Goal: Information Seeking & Learning: Learn about a topic

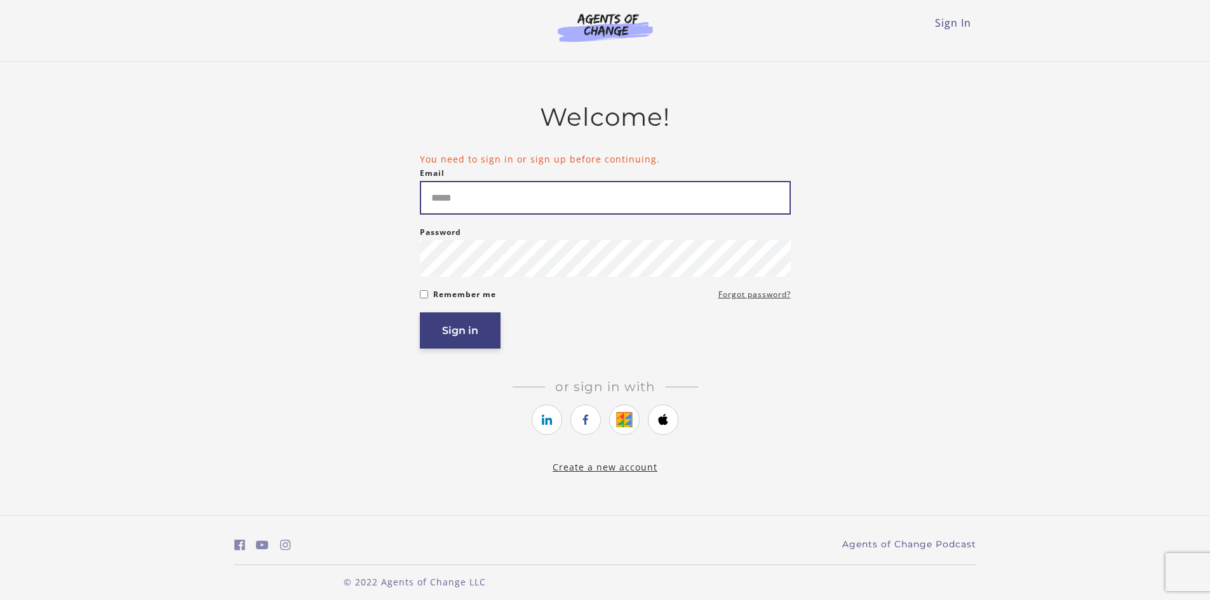
type input "**********"
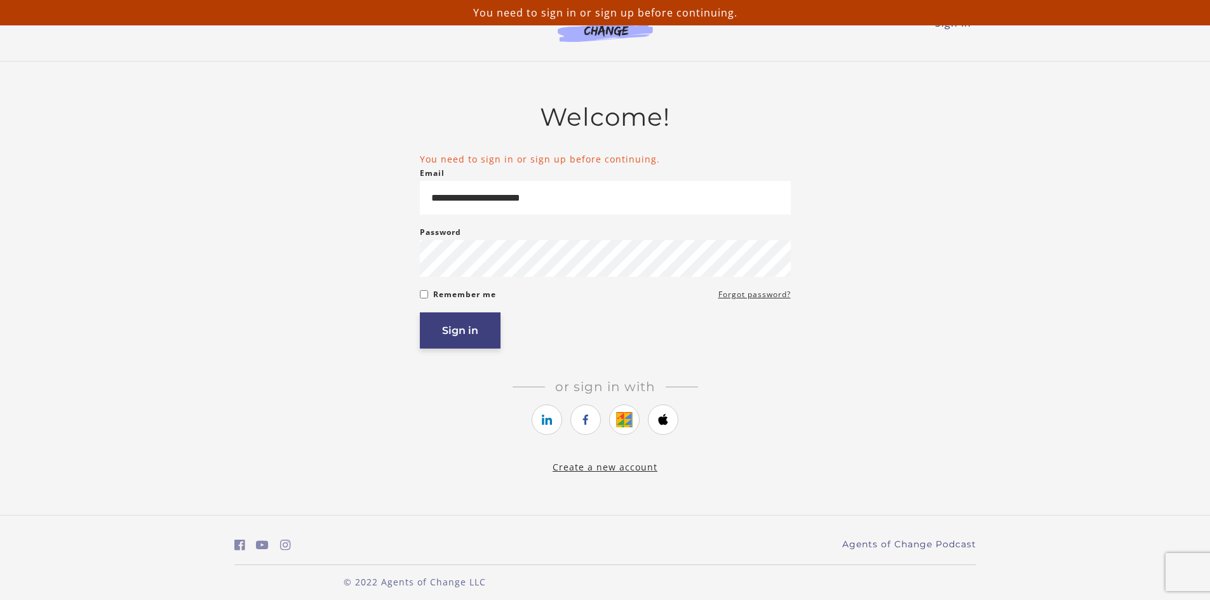
click at [461, 347] on button "Sign in" at bounding box center [460, 331] width 81 height 36
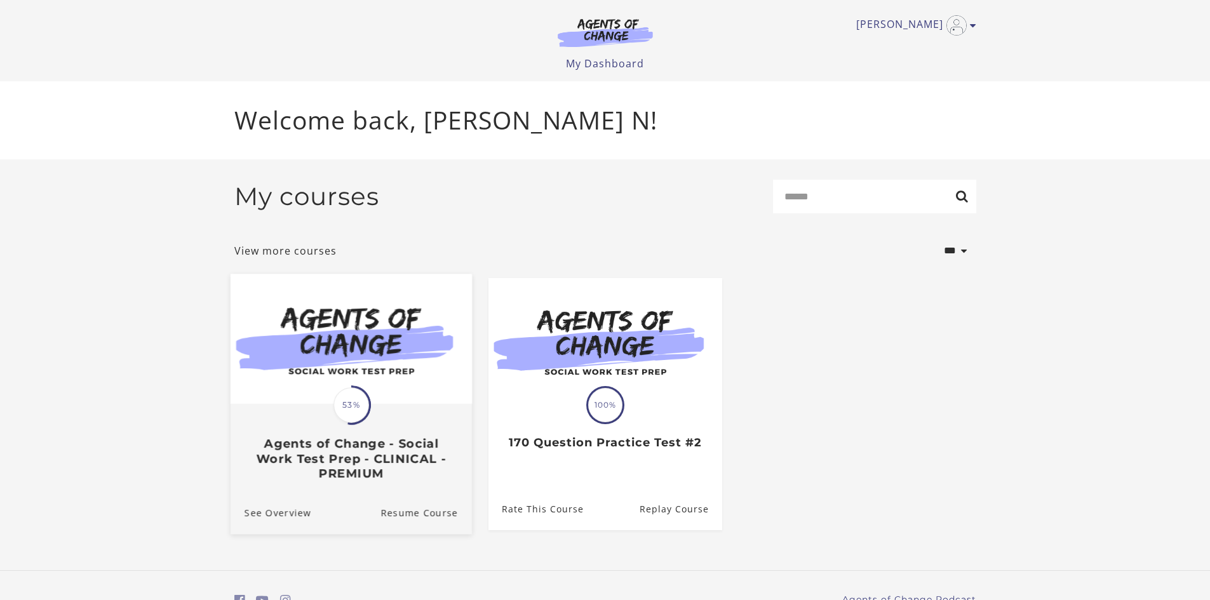
click at [372, 442] on h3 "Agents of Change - Social Work Test Prep - CLINICAL - PREMIUM" at bounding box center [350, 459] width 213 height 44
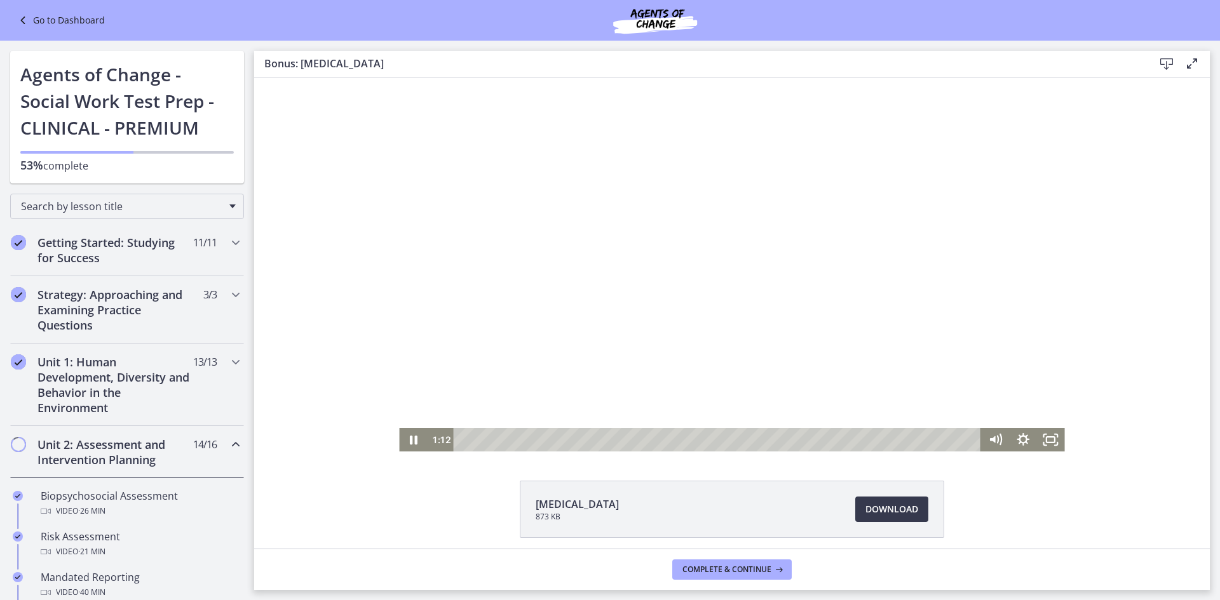
click at [427, 436] on div "1:12" at bounding box center [704, 440] width 555 height 24
click at [416, 440] on icon "Pause" at bounding box center [413, 440] width 28 height 24
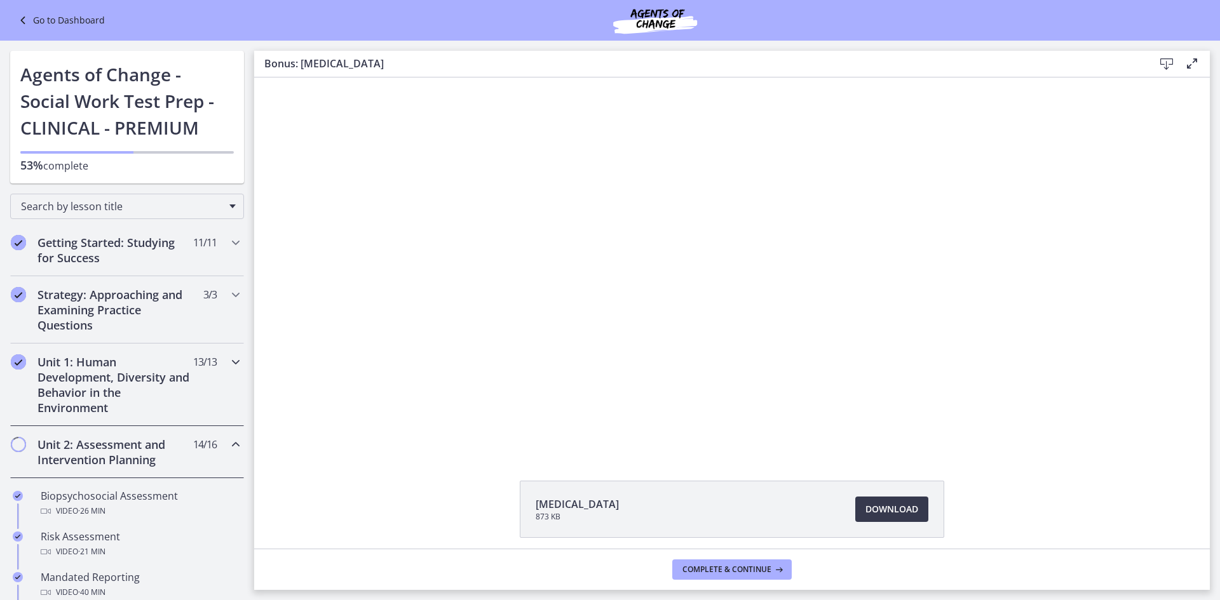
click at [196, 370] on div "Unit 1: Human Development, Diversity and Behavior in the Environment 13 / 13 Co…" at bounding box center [127, 385] width 234 height 83
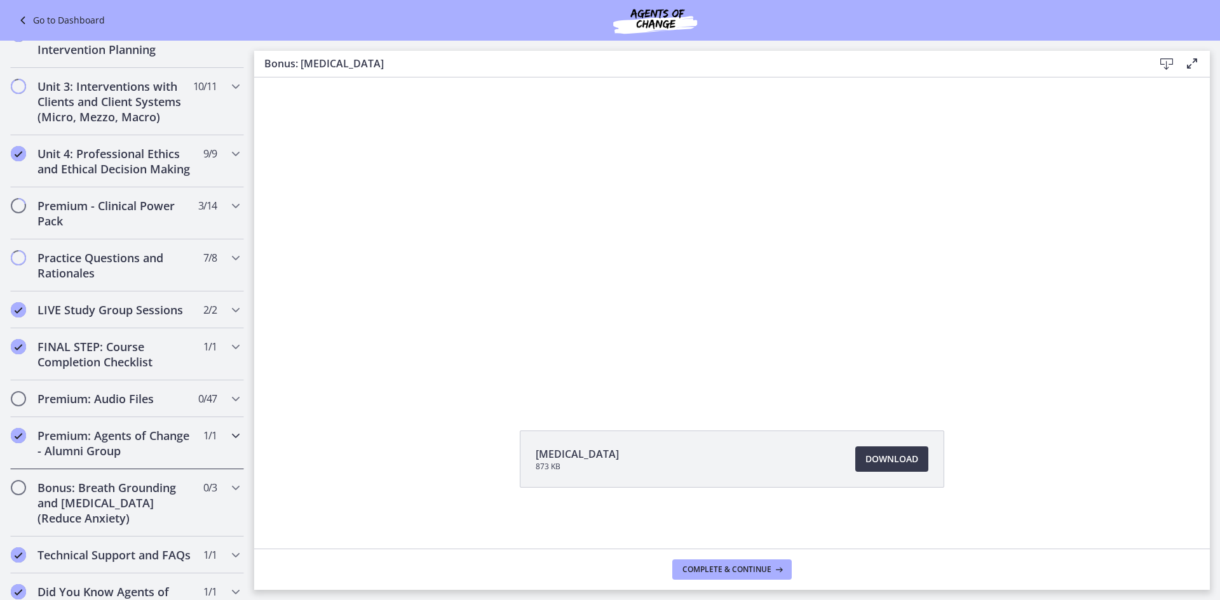
scroll to position [1033, 0]
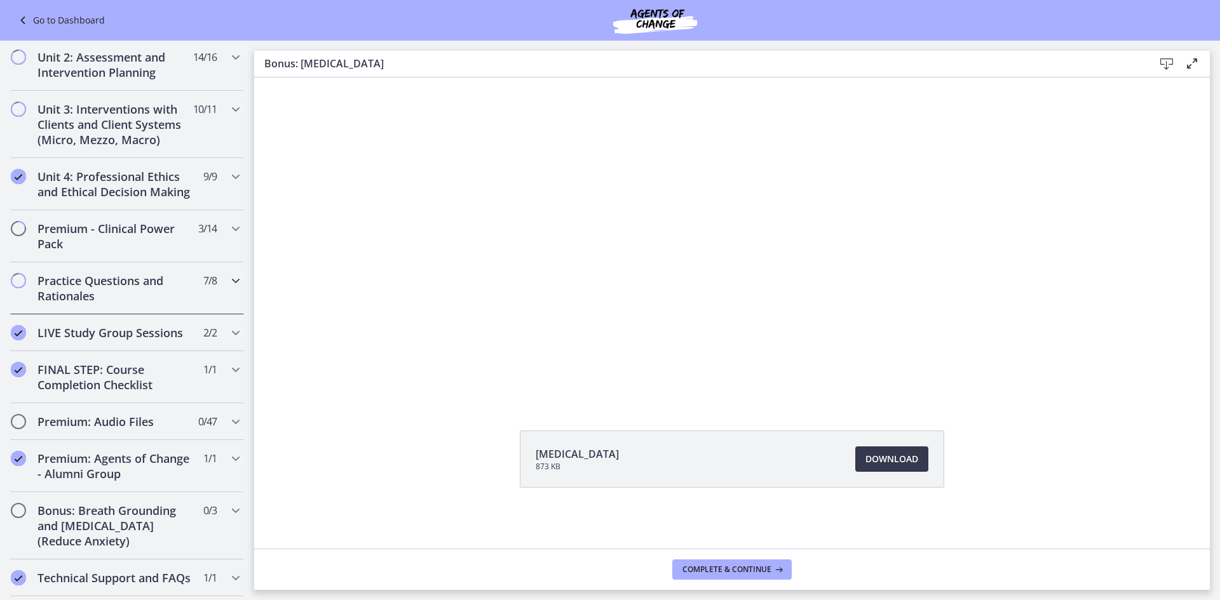
click at [144, 273] on h2 "Practice Questions and Rationales" at bounding box center [114, 288] width 155 height 30
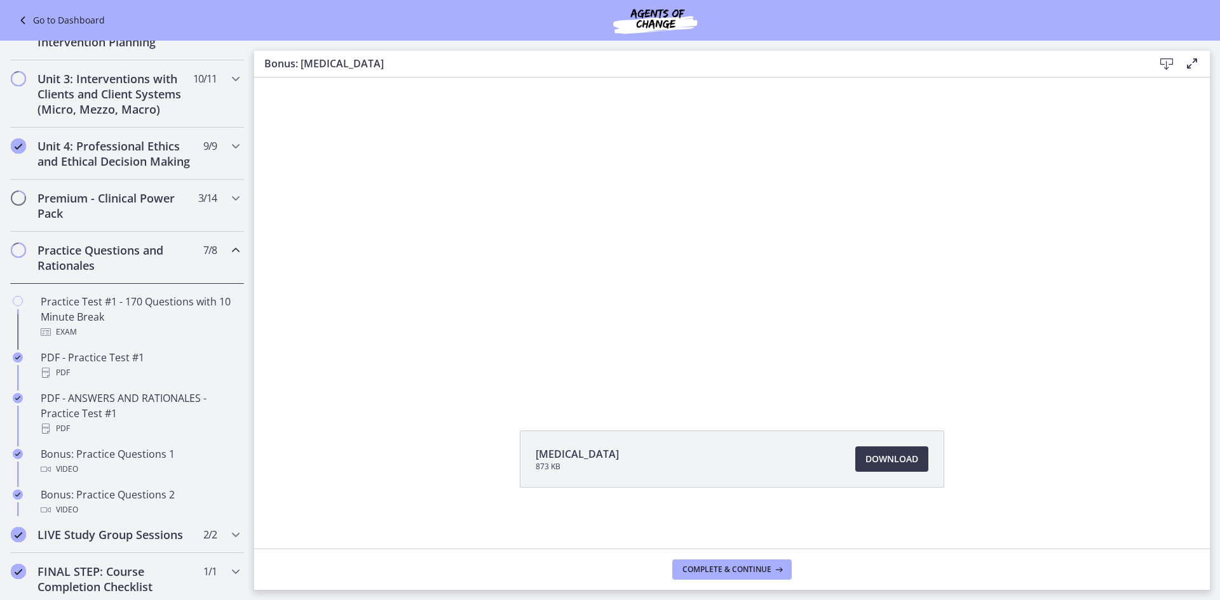
scroll to position [418, 0]
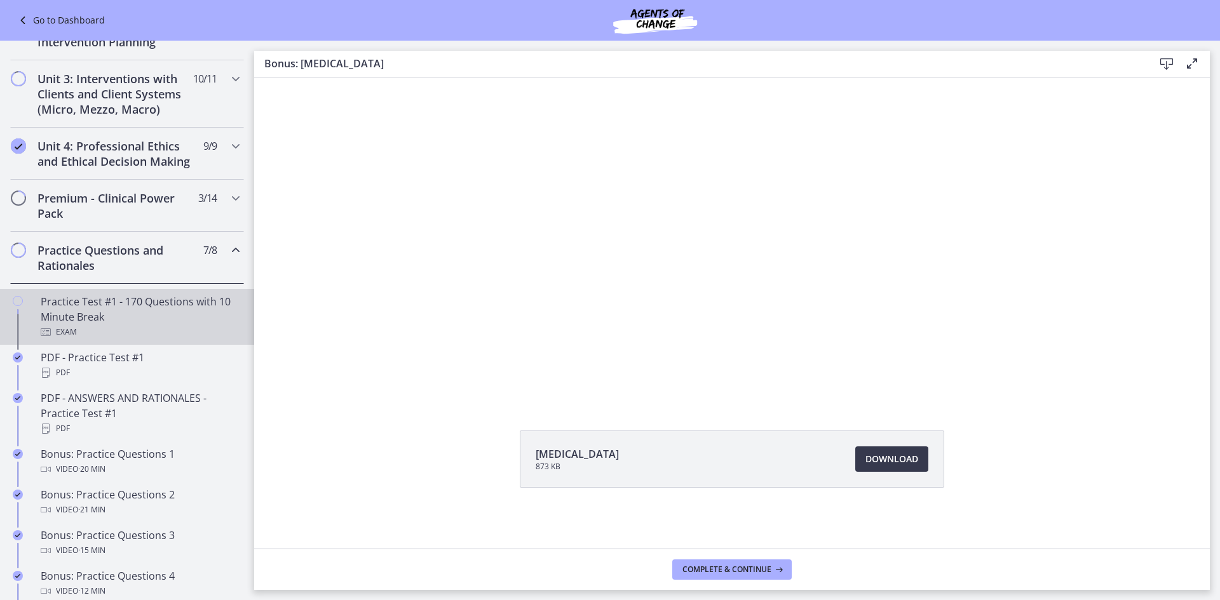
click at [168, 325] on div "Practice Test #1 - 170 Questions with 10 Minute Break Exam" at bounding box center [140, 317] width 198 height 46
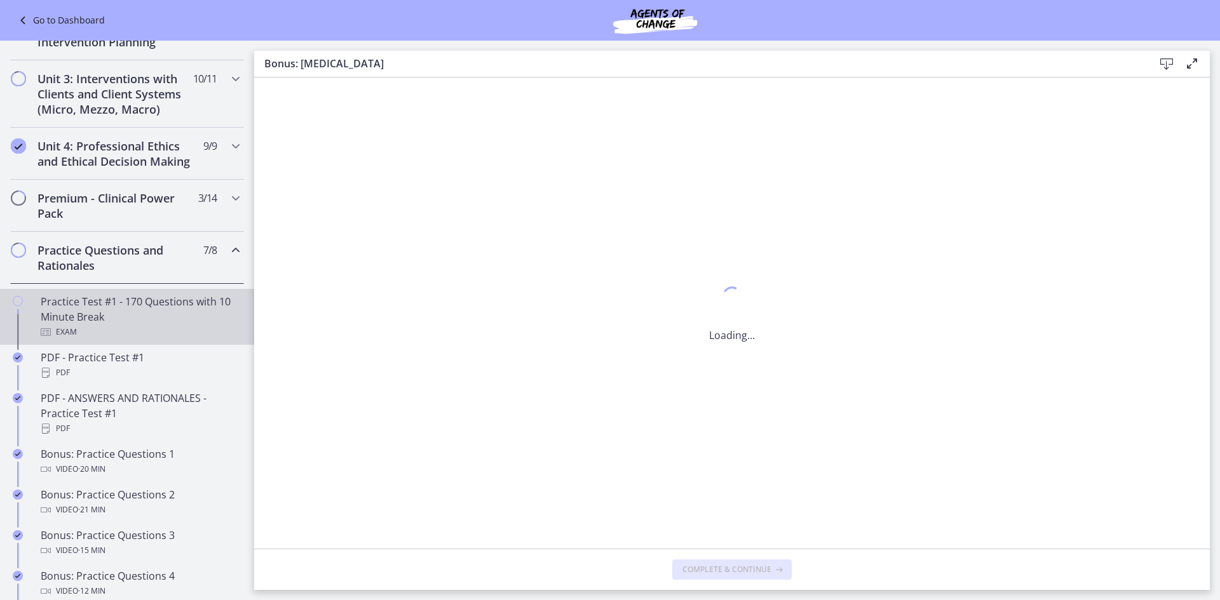
scroll to position [0, 0]
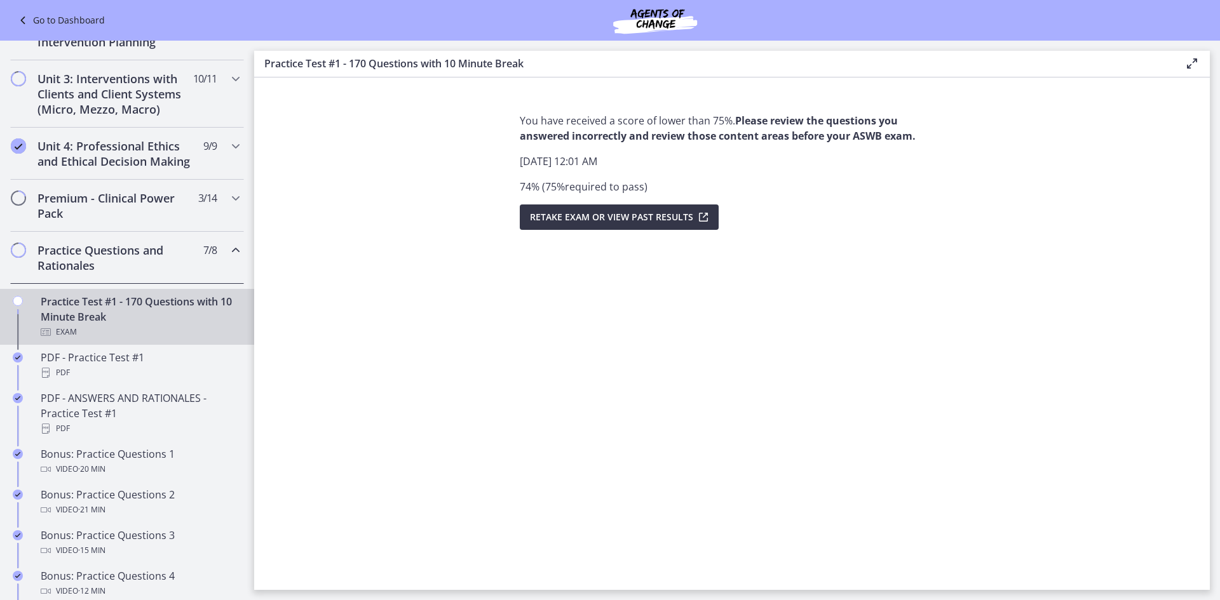
click at [639, 215] on span "Retake Exam OR View Past Results" at bounding box center [611, 217] width 163 height 15
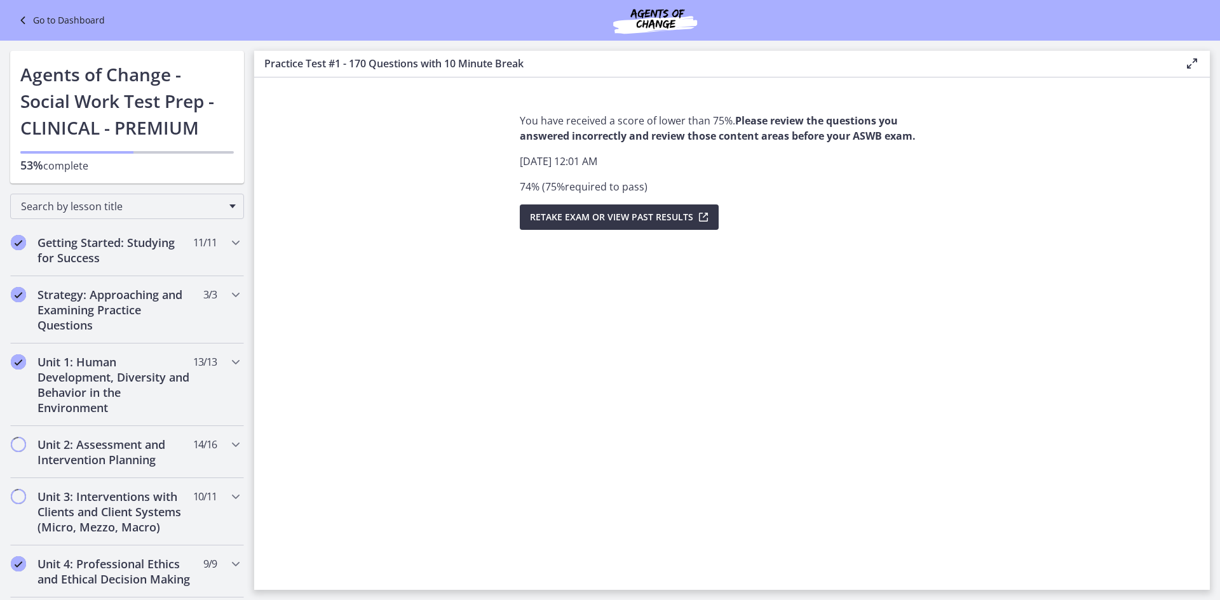
click at [527, 219] on button "Retake Exam OR View Past Results" at bounding box center [619, 217] width 199 height 25
